Goal: Navigation & Orientation: Find specific page/section

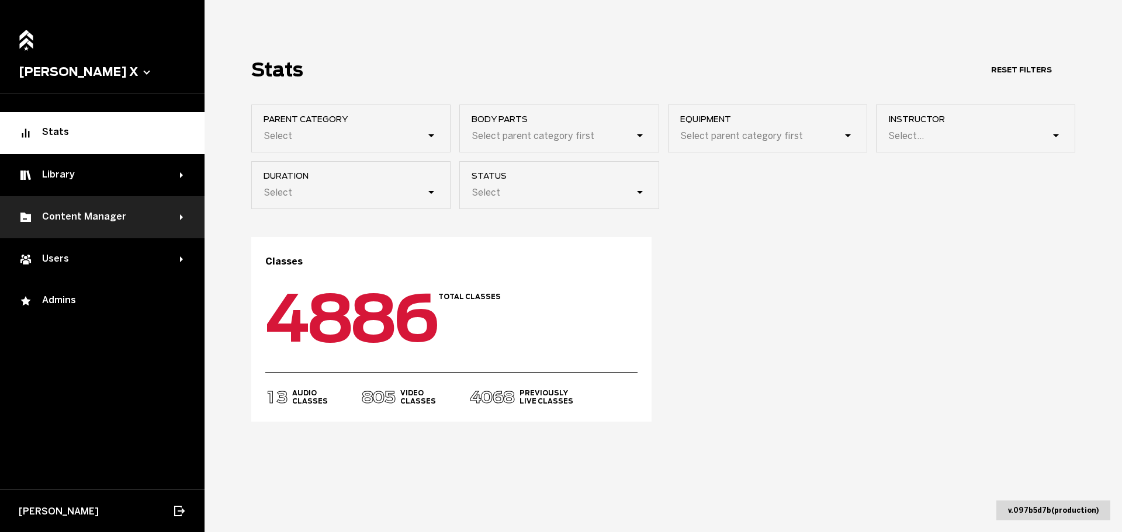
click at [68, 224] on div "Content Manager" at bounding box center [99, 217] width 161 height 14
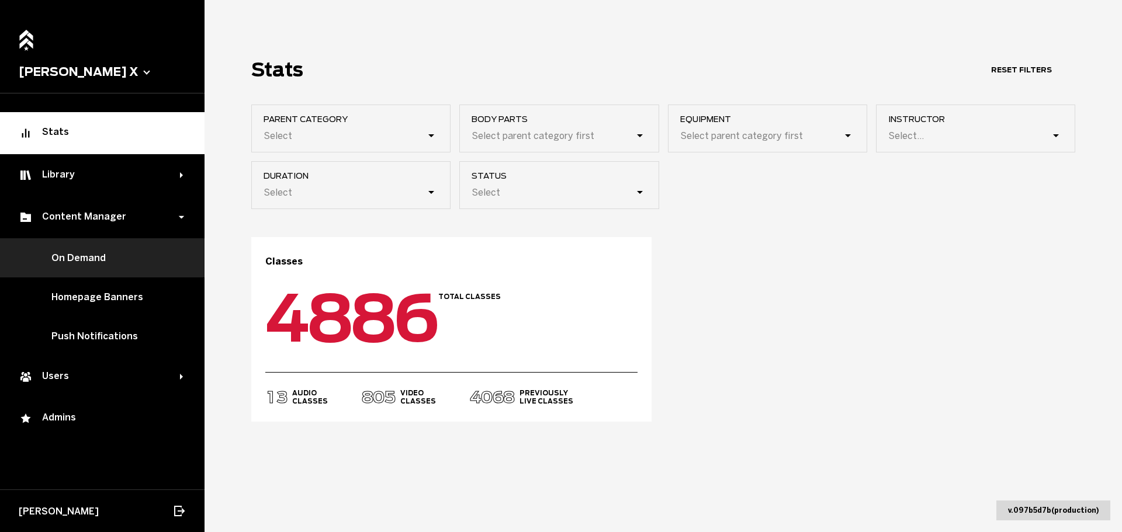
click at [78, 255] on link "On Demand" at bounding box center [102, 257] width 204 height 39
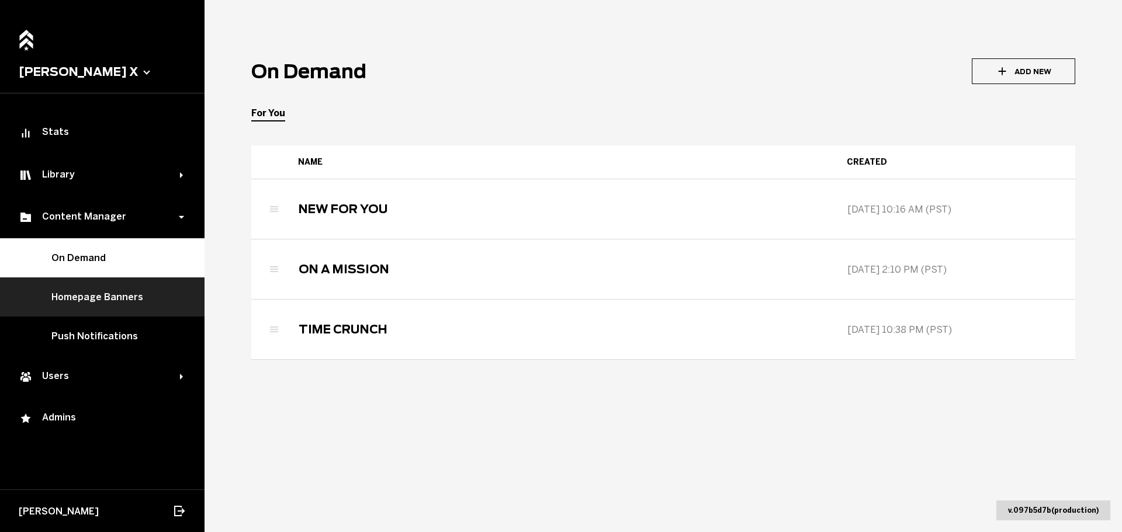
click at [143, 303] on link "Homepage Banners" at bounding box center [102, 296] width 204 height 39
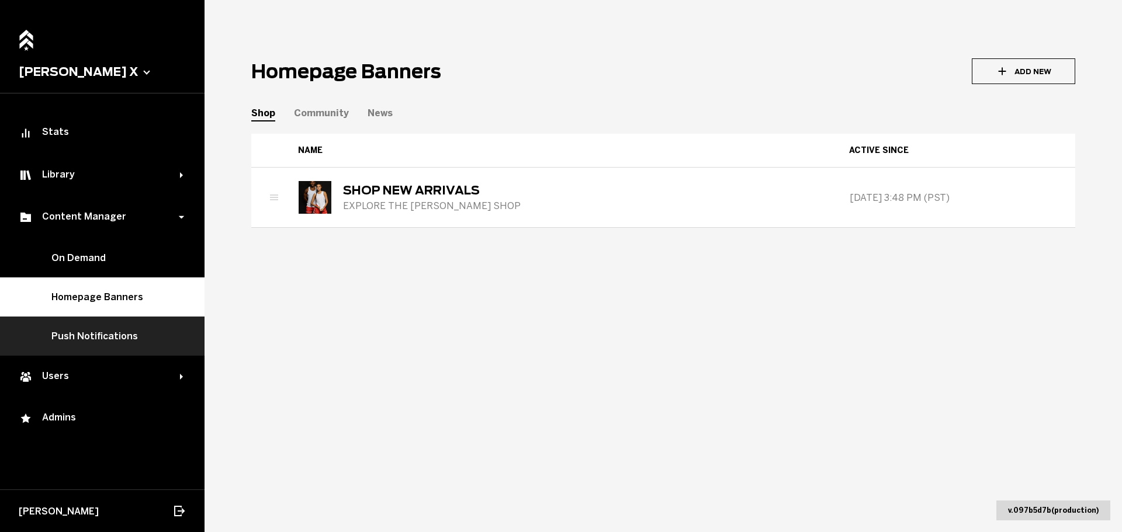
click at [106, 329] on link "Push Notifications" at bounding box center [102, 336] width 204 height 39
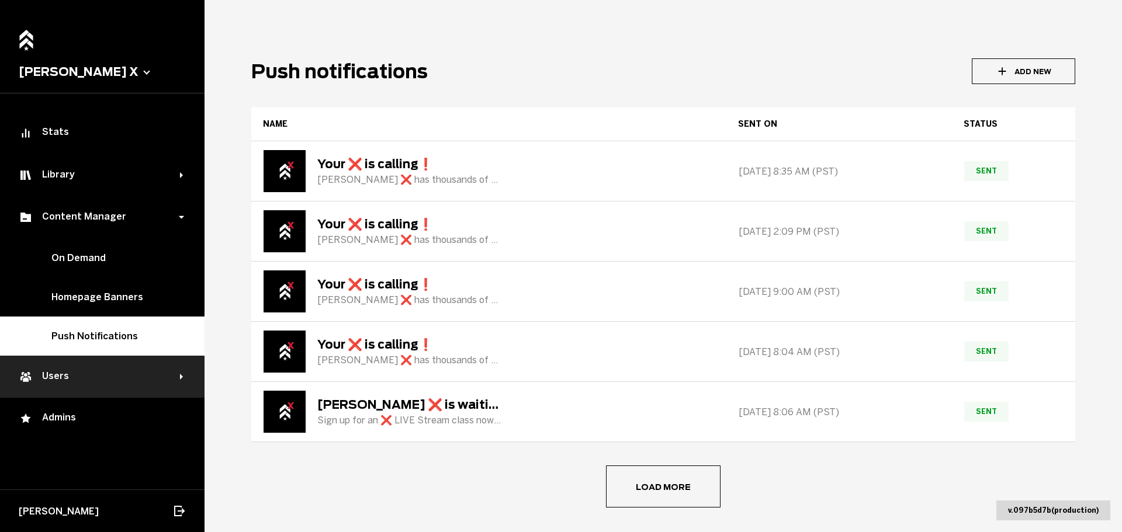
click at [78, 367] on div "Users" at bounding box center [102, 377] width 204 height 42
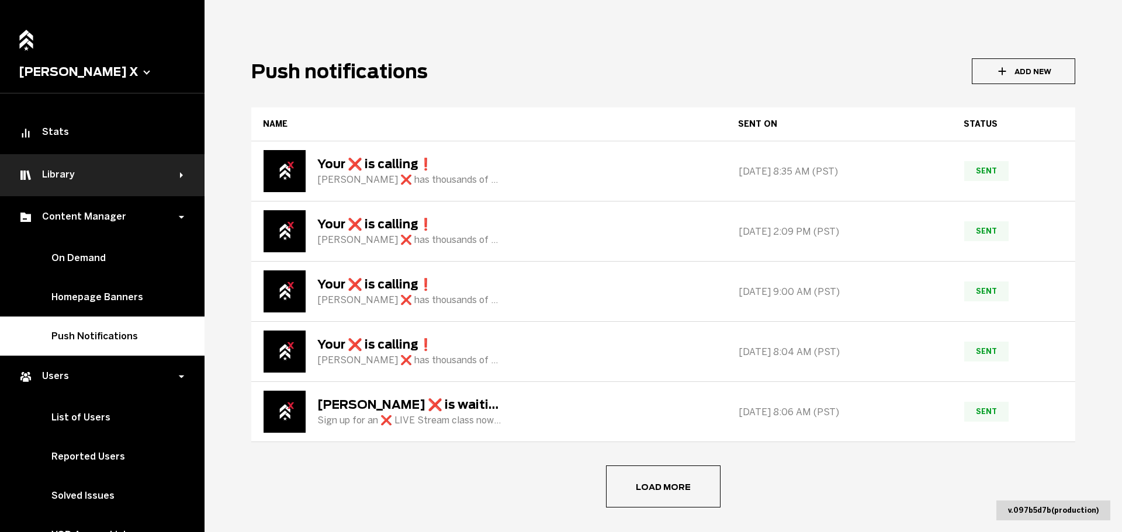
click at [86, 174] on div "Library" at bounding box center [99, 175] width 161 height 14
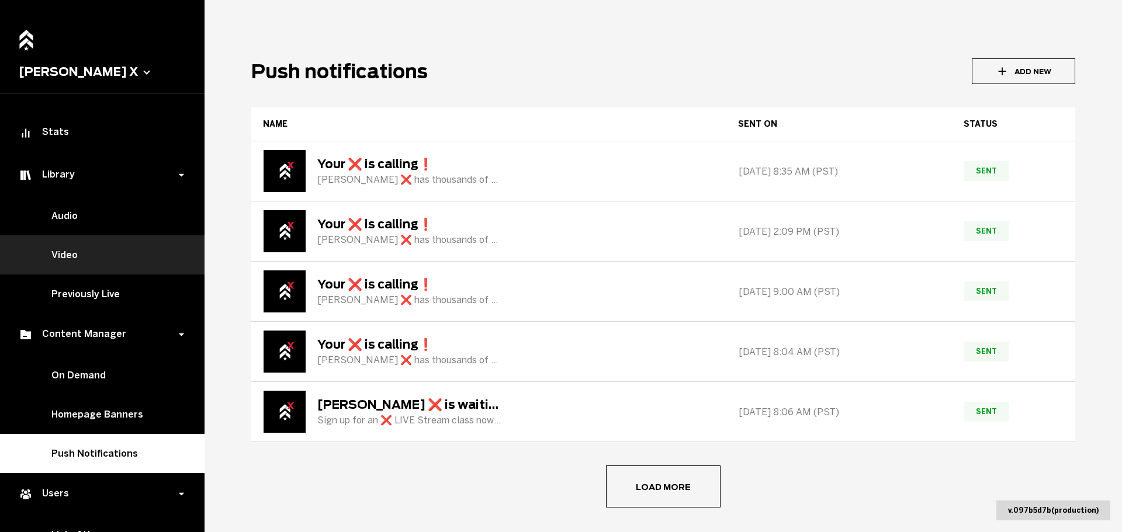
click at [123, 262] on link "Video" at bounding box center [102, 254] width 204 height 39
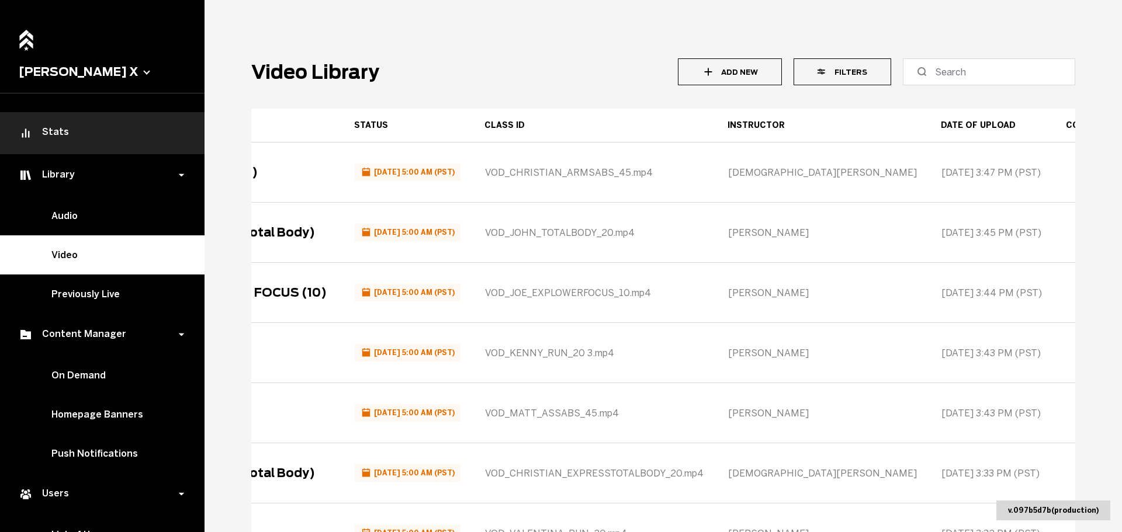
click at [105, 137] on div "Stats" at bounding box center [102, 133] width 167 height 14
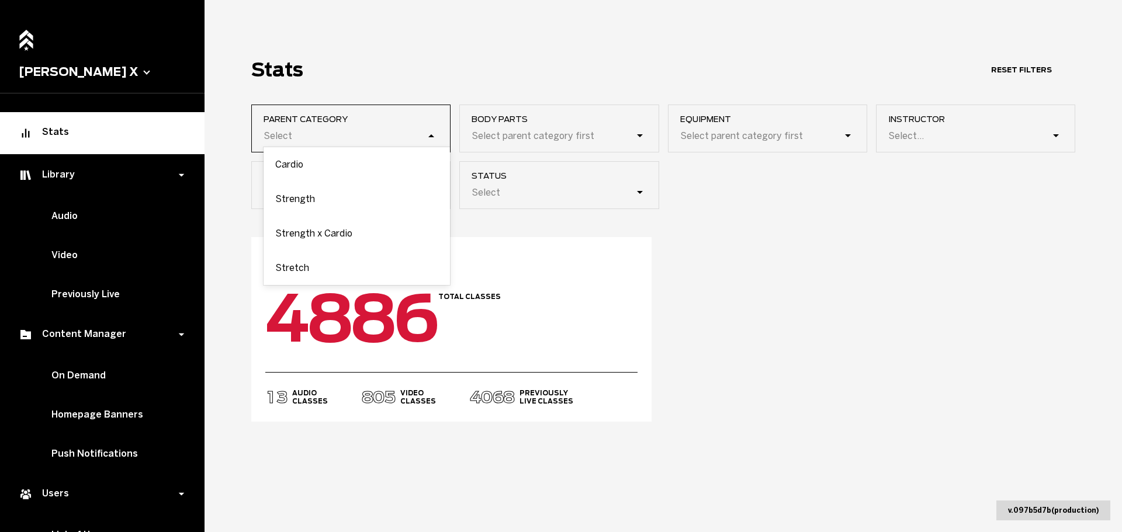
click at [370, 130] on div "Select" at bounding box center [344, 135] width 164 height 11
click at [204, 136] on input "Parent Category option Cardio focused, 1 of 4. 4 results available. Use Up and …" at bounding box center [204, 136] width 0 height 0
click at [370, 228] on div "Strength x Cardio" at bounding box center [356, 233] width 186 height 34
click at [204, 136] on input "Parent Category option Strength x Cardio focused, 3 of 4. 4 results available. …" at bounding box center [204, 136] width 0 height 0
